Goal: Navigation & Orientation: Find specific page/section

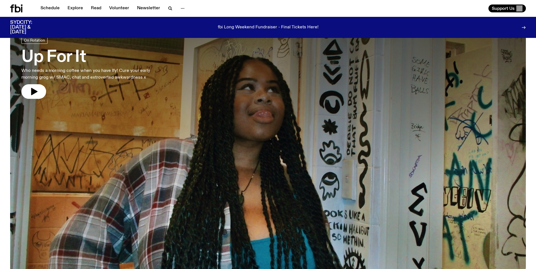
scroll to position [38, 0]
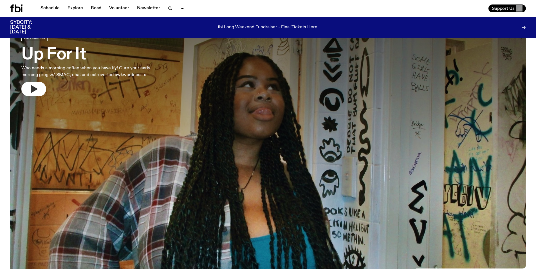
click at [38, 84] on button "button" at bounding box center [33, 89] width 25 height 15
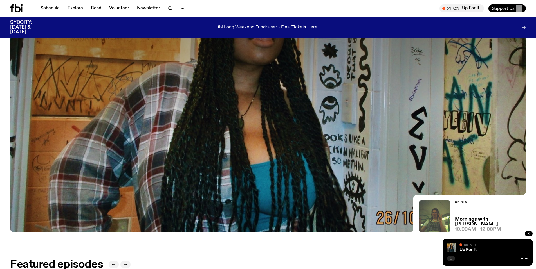
scroll to position [0, 0]
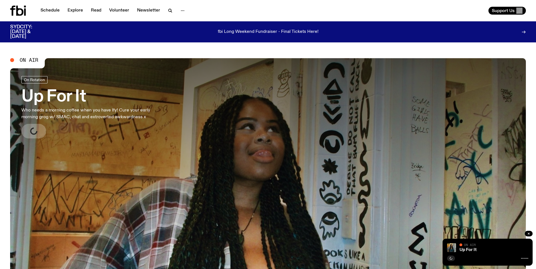
click at [487, 250] on div "Up For It" at bounding box center [493, 250] width 70 height 4
click at [453, 248] on img at bounding box center [451, 248] width 9 height 9
